Goal: Task Accomplishment & Management: Use online tool/utility

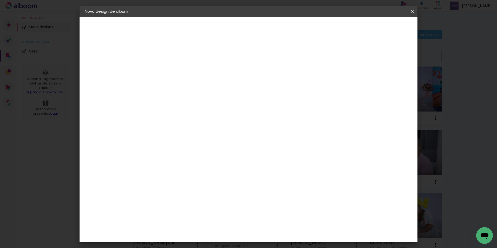
type input "[PERSON_NAME] 1 ano"
click at [223, 27] on paper-button "Avançar" at bounding box center [210, 27] width 25 height 9
click at [0, 0] on slot "Tamanho Livre" at bounding box center [0, 0] width 0 height 0
click at [0, 0] on slot "Avançar" at bounding box center [0, 0] width 0 height 0
drag, startPoint x: 159, startPoint y: 148, endPoint x: 153, endPoint y: 148, distance: 5.7
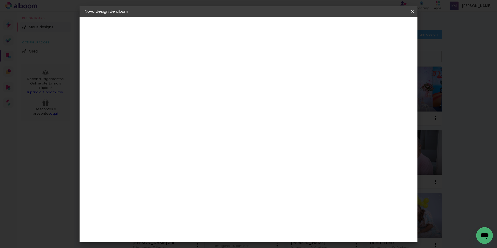
click at [153, 148] on input "30" at bounding box center [154, 148] width 14 height 8
type input "25"
type paper-input "25"
drag, startPoint x: 283, startPoint y: 199, endPoint x: 279, endPoint y: 199, distance: 3.9
click at [279, 199] on div "60" at bounding box center [281, 200] width 20 height 8
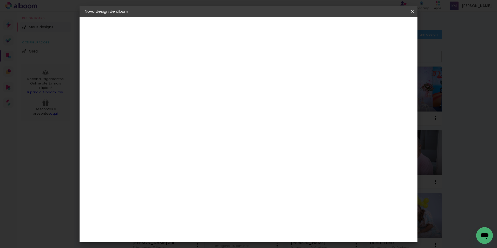
drag, startPoint x: 283, startPoint y: 200, endPoint x: 278, endPoint y: 200, distance: 5.2
click at [278, 200] on input "60" at bounding box center [278, 200] width 14 height 8
type input "50"
type paper-input "50"
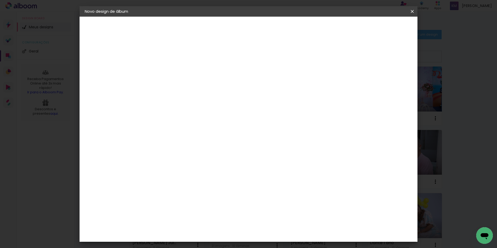
click at [385, 25] on paper-button "Iniciar design" at bounding box center [368, 27] width 34 height 9
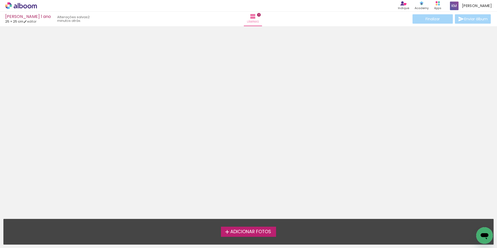
click at [243, 235] on label "Adicionar Fotos" at bounding box center [248, 232] width 55 height 10
click at [0, 0] on input "file" at bounding box center [0, 0] width 0 height 0
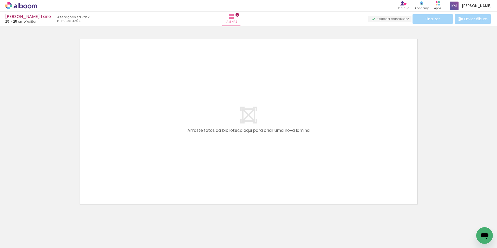
scroll to position [7, 0]
drag, startPoint x: 46, startPoint y: 234, endPoint x: 137, endPoint y: 158, distance: 118.0
click at [137, 158] on quentale-workspace at bounding box center [248, 124] width 497 height 248
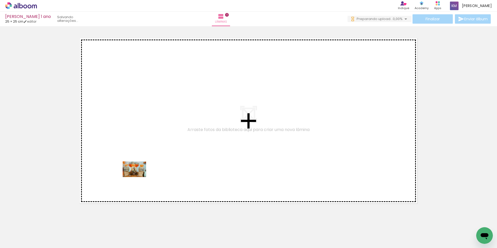
drag, startPoint x: 59, startPoint y: 230, endPoint x: 138, endPoint y: 177, distance: 95.6
click at [138, 177] on quentale-workspace at bounding box center [248, 124] width 497 height 248
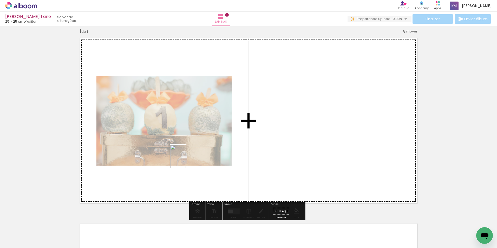
drag, startPoint x: 79, startPoint y: 234, endPoint x: 188, endPoint y: 160, distance: 131.7
click at [188, 160] on quentale-workspace at bounding box center [248, 124] width 497 height 248
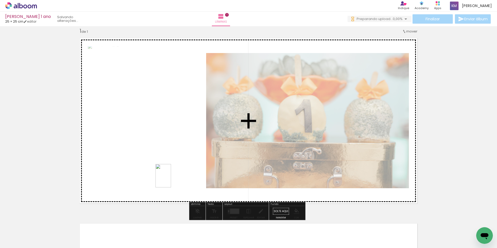
drag, startPoint x: 128, startPoint y: 221, endPoint x: 171, endPoint y: 179, distance: 60.2
click at [171, 179] on quentale-workspace at bounding box center [248, 124] width 497 height 248
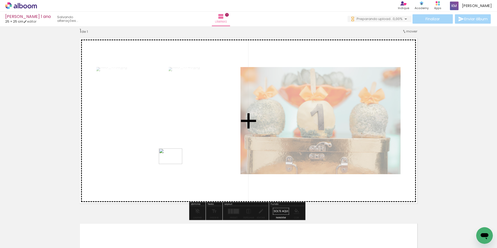
drag, startPoint x: 137, startPoint y: 232, endPoint x: 174, endPoint y: 164, distance: 77.6
click at [174, 164] on quentale-workspace at bounding box center [248, 124] width 497 height 248
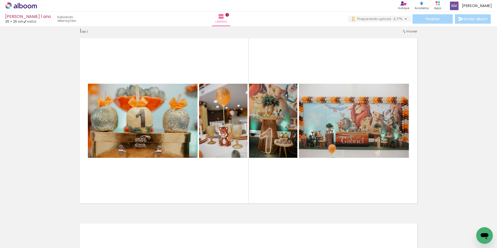
scroll to position [0, 0]
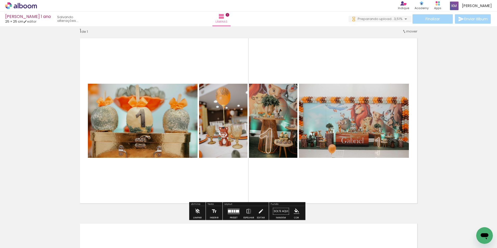
click at [228, 210] on quentale-layouter at bounding box center [234, 211] width 12 height 6
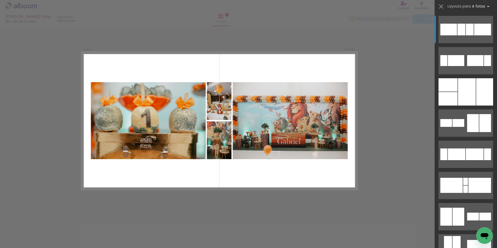
click at [469, 192] on div at bounding box center [480, 185] width 23 height 15
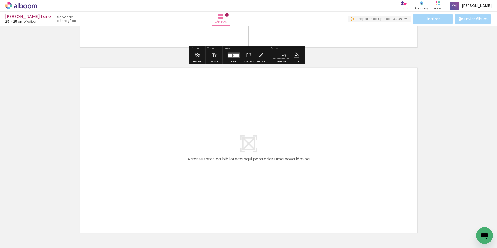
scroll to position [189, 0]
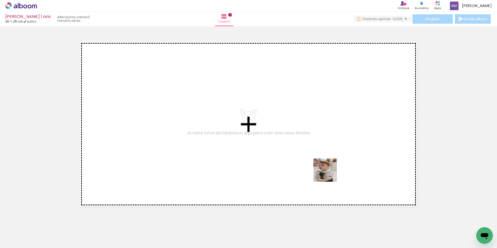
drag, startPoint x: 436, startPoint y: 226, endPoint x: 315, endPoint y: 159, distance: 138.9
click at [315, 159] on quentale-workspace at bounding box center [248, 124] width 497 height 248
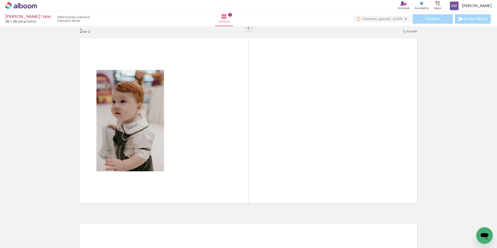
scroll to position [0, 325]
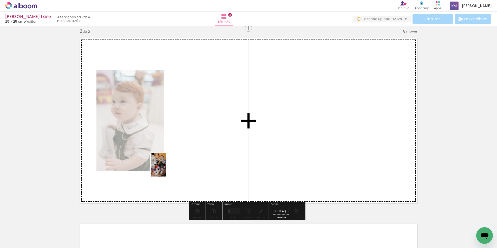
drag, startPoint x: 139, startPoint y: 230, endPoint x: 166, endPoint y: 169, distance: 67.0
click at [166, 169] on quentale-workspace at bounding box center [248, 124] width 497 height 248
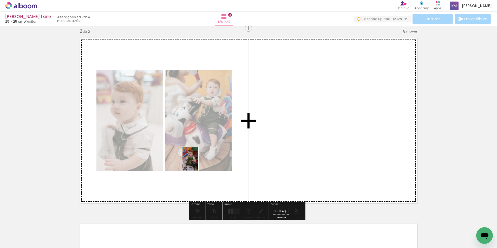
drag, startPoint x: 169, startPoint y: 209, endPoint x: 198, endPoint y: 174, distance: 45.6
click at [199, 161] on quentale-workspace at bounding box center [248, 124] width 497 height 248
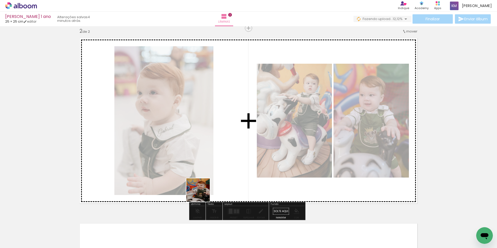
drag, startPoint x: 191, startPoint y: 234, endPoint x: 208, endPoint y: 159, distance: 76.8
click at [208, 159] on quentale-workspace at bounding box center [248, 124] width 497 height 248
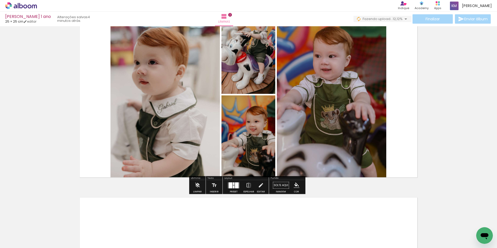
scroll to position [192, 0]
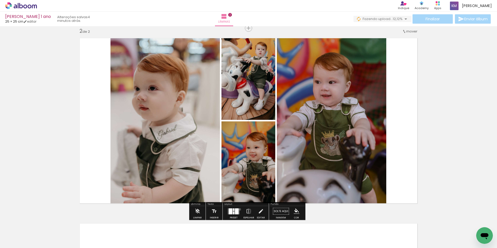
click at [239, 209] on div at bounding box center [234, 211] width 14 height 10
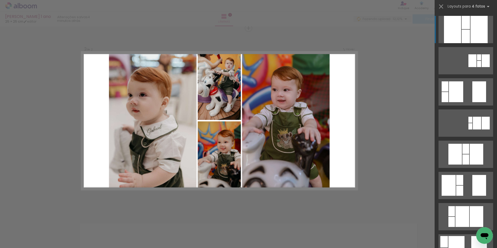
click at [472, 23] on div at bounding box center [479, 29] width 17 height 27
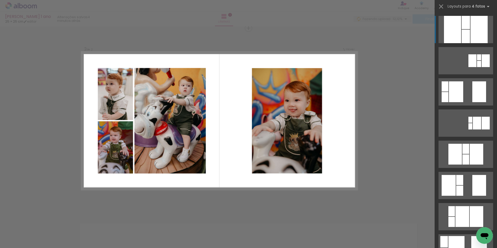
click at [468, 91] on quentale-layouter at bounding box center [466, 91] width 55 height 27
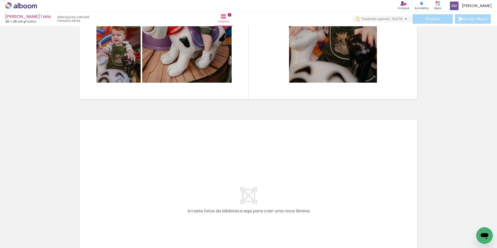
scroll to position [0, 22]
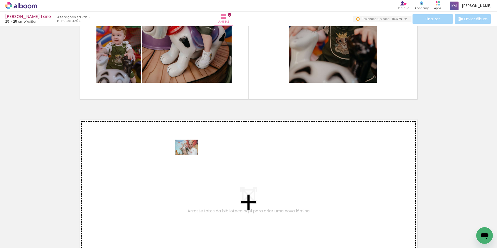
drag, startPoint x: 243, startPoint y: 232, endPoint x: 190, endPoint y: 155, distance: 93.2
click at [190, 155] on quentale-workspace at bounding box center [248, 124] width 497 height 248
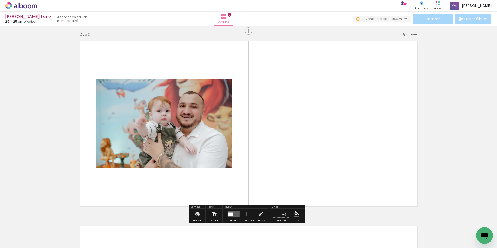
scroll to position [378, 0]
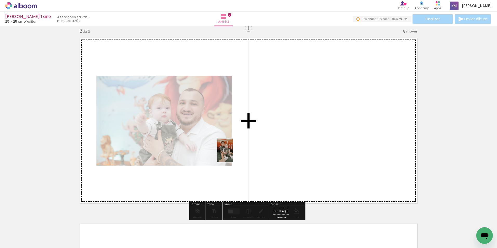
drag, startPoint x: 184, startPoint y: 234, endPoint x: 237, endPoint y: 150, distance: 99.3
click at [237, 147] on quentale-workspace at bounding box center [248, 124] width 497 height 248
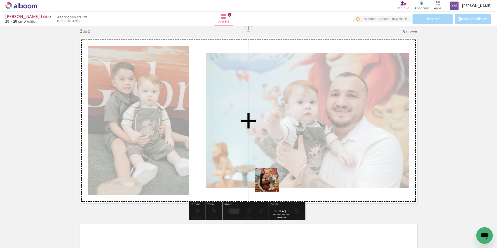
drag, startPoint x: 265, startPoint y: 227, endPoint x: 286, endPoint y: 153, distance: 76.6
click at [287, 145] on quentale-workspace at bounding box center [248, 124] width 497 height 248
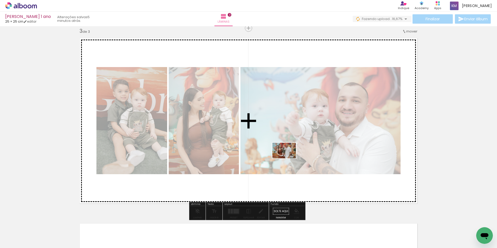
drag, startPoint x: 294, startPoint y: 230, endPoint x: 288, endPoint y: 157, distance: 73.6
click at [288, 157] on quentale-workspace at bounding box center [248, 124] width 497 height 248
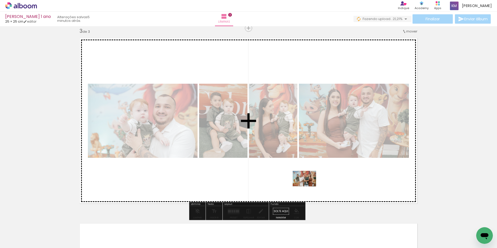
drag, startPoint x: 327, startPoint y: 235, endPoint x: 308, endPoint y: 185, distance: 53.2
click at [308, 185] on quentale-workspace at bounding box center [248, 124] width 497 height 248
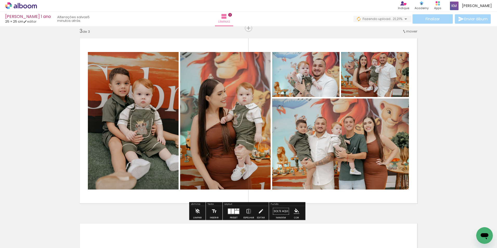
scroll to position [404, 0]
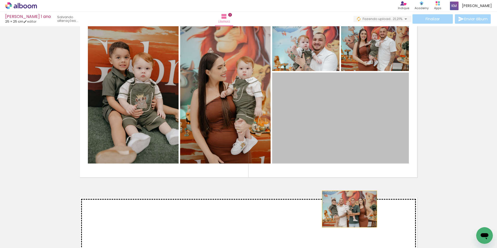
drag, startPoint x: 351, startPoint y: 105, endPoint x: 348, endPoint y: 209, distance: 103.8
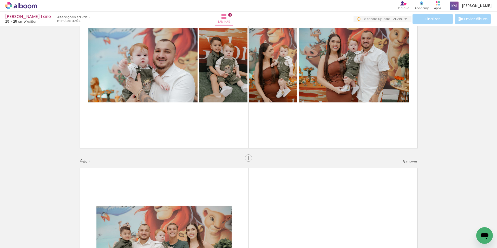
scroll to position [407, 0]
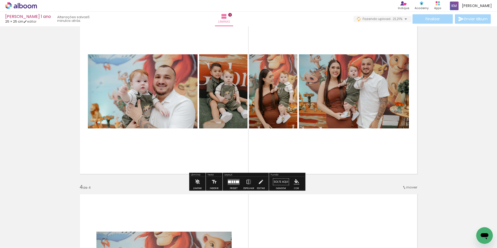
click at [236, 181] on div at bounding box center [237, 181] width 3 height 3
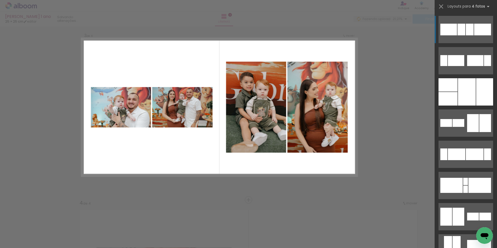
scroll to position [378, 0]
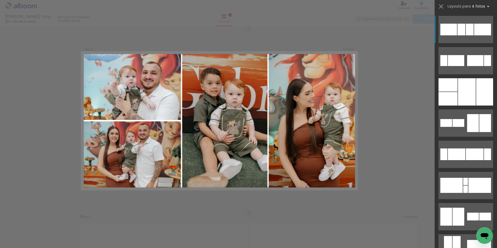
click at [464, 96] on div at bounding box center [467, 91] width 18 height 27
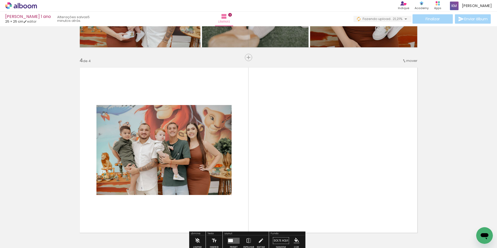
scroll to position [560, 0]
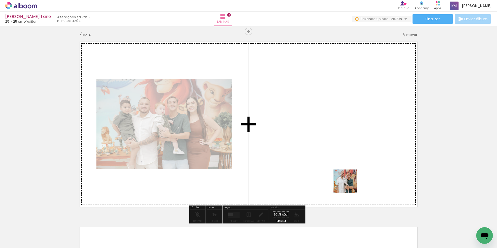
drag, startPoint x: 349, startPoint y: 236, endPoint x: 353, endPoint y: 153, distance: 83.6
click at [353, 153] on quentale-workspace at bounding box center [248, 124] width 497 height 248
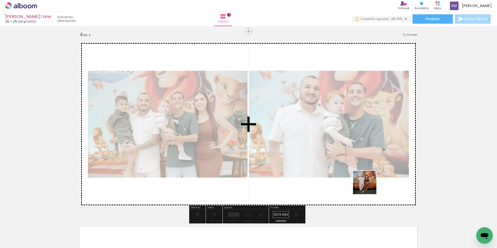
drag, startPoint x: 372, startPoint y: 209, endPoint x: 358, endPoint y: 172, distance: 38.6
click at [365, 157] on quentale-workspace at bounding box center [248, 124] width 497 height 248
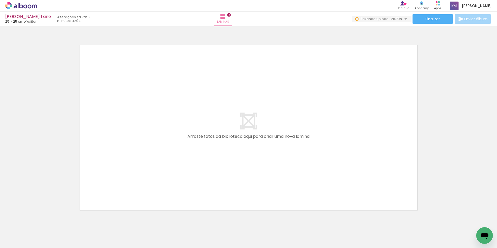
scroll to position [0, 403]
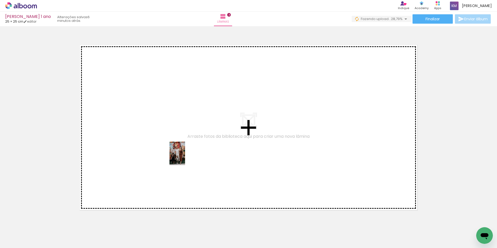
drag, startPoint x: 148, startPoint y: 232, endPoint x: 186, endPoint y: 154, distance: 86.1
click at [186, 154] on quentale-workspace at bounding box center [248, 124] width 497 height 248
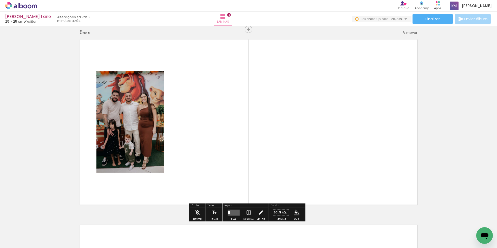
scroll to position [748, 0]
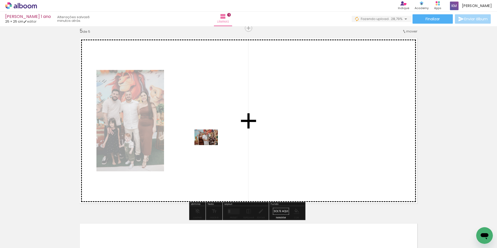
drag, startPoint x: 178, startPoint y: 230, endPoint x: 211, endPoint y: 139, distance: 96.9
click at [211, 139] on quentale-workspace at bounding box center [248, 124] width 497 height 248
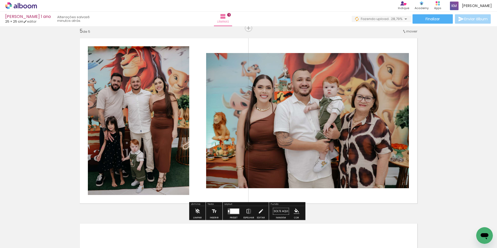
scroll to position [0, 156]
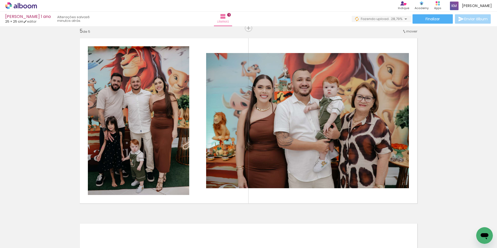
drag, startPoint x: 81, startPoint y: 232, endPoint x: 165, endPoint y: 199, distance: 90.5
click at [184, 145] on quentale-workspace at bounding box center [248, 124] width 497 height 248
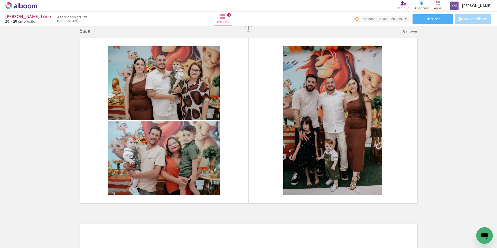
scroll to position [0, 555]
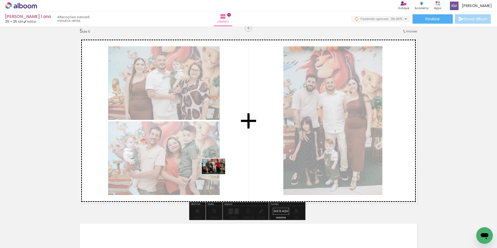
drag, startPoint x: 52, startPoint y: 231, endPoint x: 230, endPoint y: 171, distance: 188.1
click at [230, 167] on quentale-workspace at bounding box center [248, 124] width 497 height 248
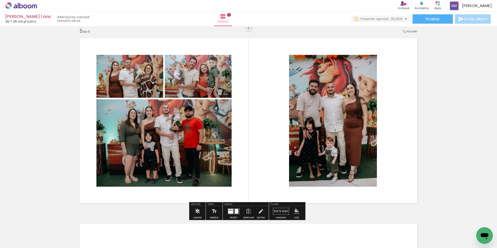
click at [231, 210] on div at bounding box center [232, 209] width 2 height 1
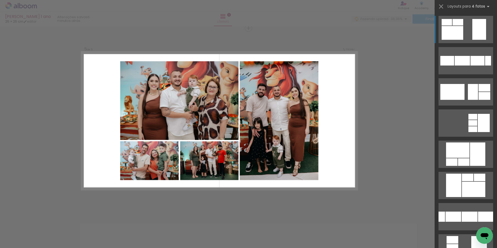
click at [456, 153] on div at bounding box center [457, 150] width 23 height 15
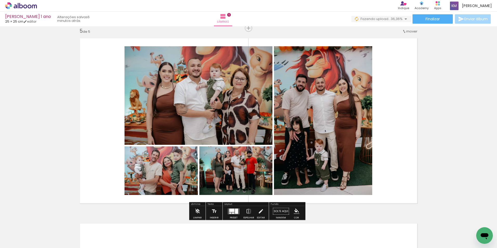
click at [235, 211] on div at bounding box center [236, 211] width 3 height 5
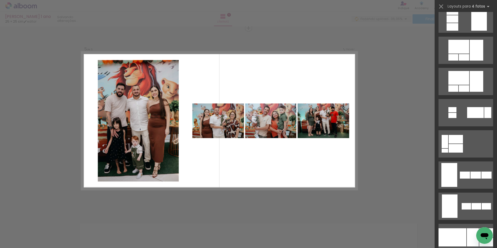
scroll to position [255, 0]
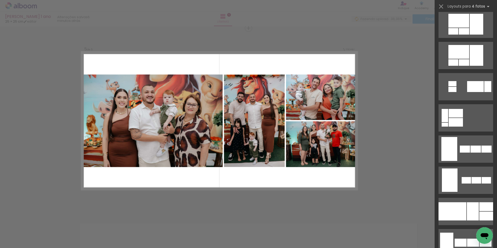
click at [464, 206] on div at bounding box center [453, 211] width 28 height 18
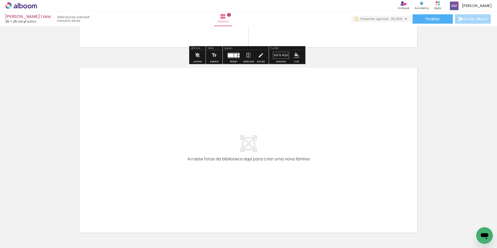
scroll to position [930, 0]
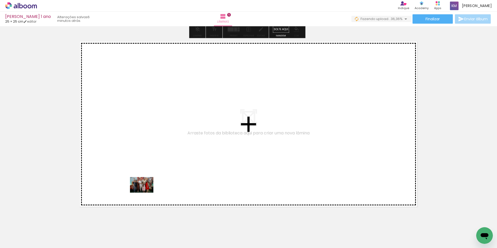
drag, startPoint x: 79, startPoint y: 236, endPoint x: 146, endPoint y: 192, distance: 80.2
click at [146, 192] on quentale-workspace at bounding box center [248, 124] width 497 height 248
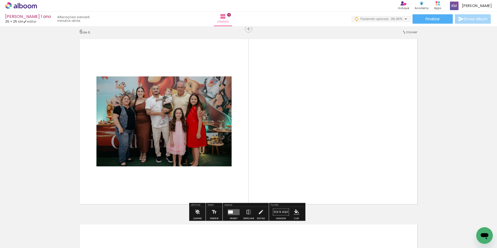
scroll to position [934, 0]
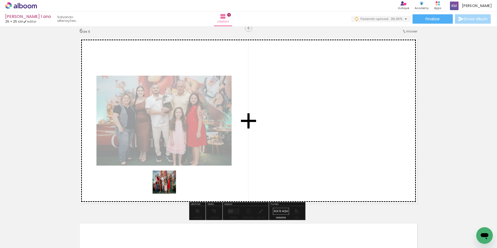
drag, startPoint x: 121, startPoint y: 227, endPoint x: 178, endPoint y: 181, distance: 72.7
click at [178, 181] on quentale-workspace at bounding box center [248, 124] width 497 height 248
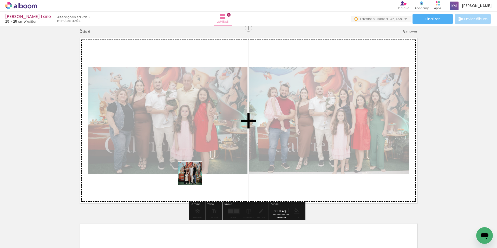
drag, startPoint x: 194, startPoint y: 178, endPoint x: 219, endPoint y: 158, distance: 31.6
click at [219, 158] on quentale-workspace at bounding box center [248, 124] width 497 height 248
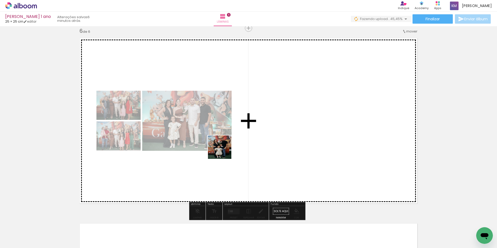
drag, startPoint x: 172, startPoint y: 225, endPoint x: 224, endPoint y: 151, distance: 89.9
click at [224, 151] on quentale-workspace at bounding box center [248, 124] width 497 height 248
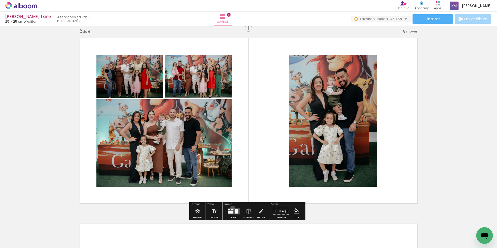
click at [231, 208] on div at bounding box center [234, 211] width 14 height 10
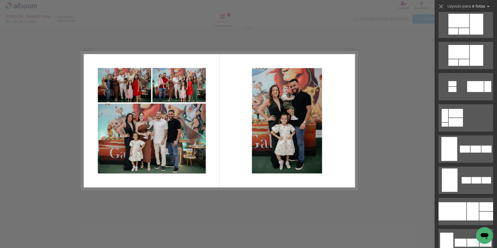
scroll to position [0, 0]
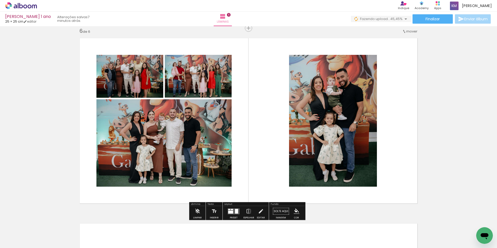
scroll to position [1038, 0]
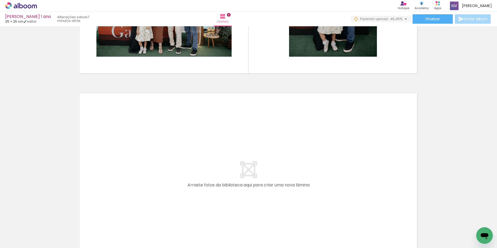
scroll to position [1090, 0]
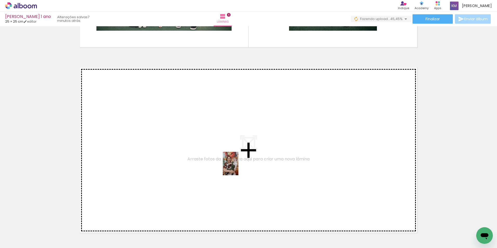
drag, startPoint x: 203, startPoint y: 232, endPoint x: 238, endPoint y: 167, distance: 73.9
click at [238, 167] on quentale-workspace at bounding box center [248, 124] width 497 height 248
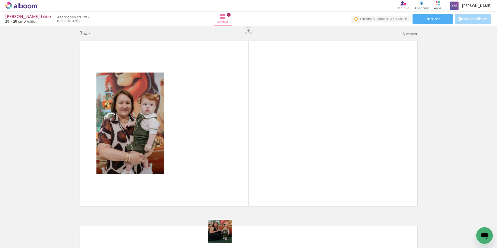
scroll to position [1119, 0]
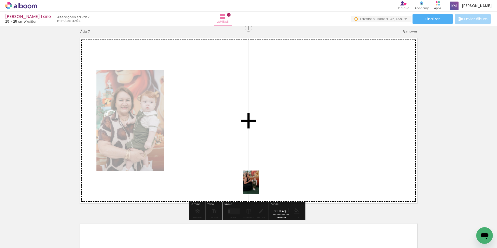
drag, startPoint x: 224, startPoint y: 236, endPoint x: 253, endPoint y: 222, distance: 32.6
click at [263, 180] on quentale-workspace at bounding box center [248, 124] width 497 height 248
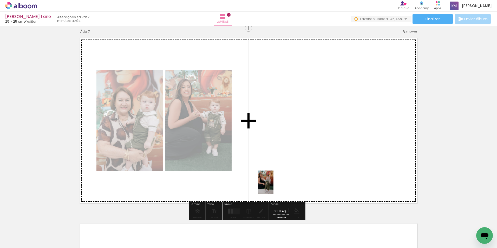
drag, startPoint x: 250, startPoint y: 234, endPoint x: 281, endPoint y: 178, distance: 63.9
click at [290, 151] on quentale-workspace at bounding box center [248, 124] width 497 height 248
